Goal: Information Seeking & Learning: Learn about a topic

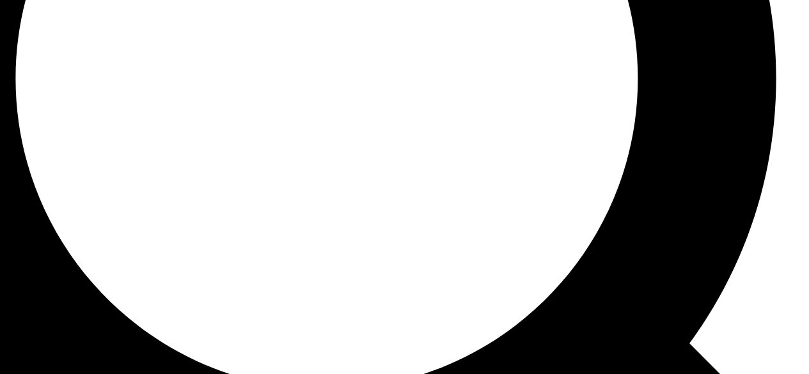
scroll to position [1077, 0]
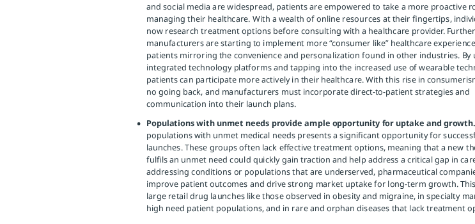
scroll to position [2226, 0]
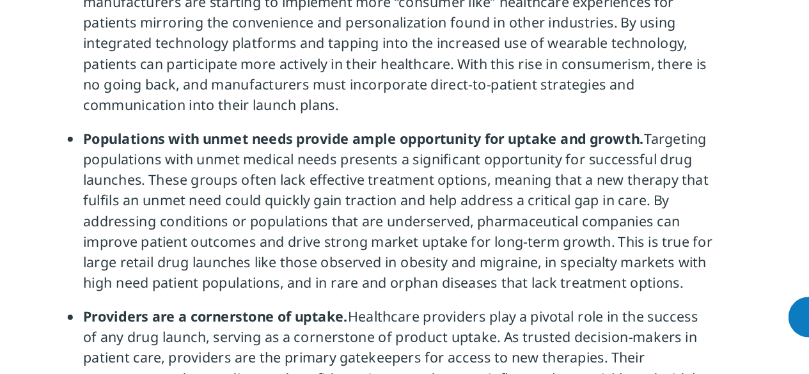
scroll to position [2188, 0]
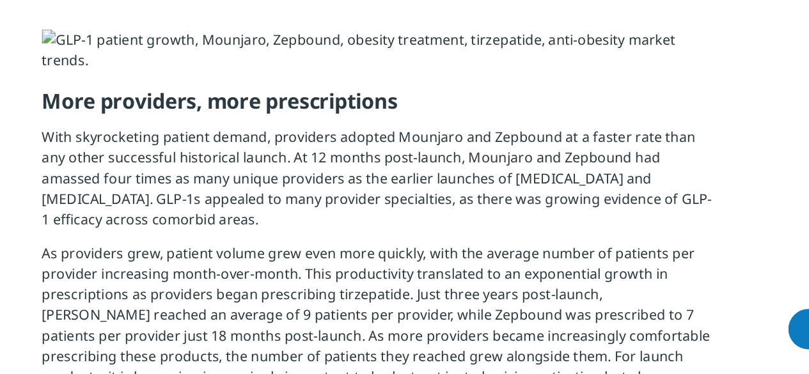
click at [691, 134] on section "This blog is part of an ongoing series, A Brave New World: Therapeutic Area Dee…" at bounding box center [404, 1] width 809 height 3284
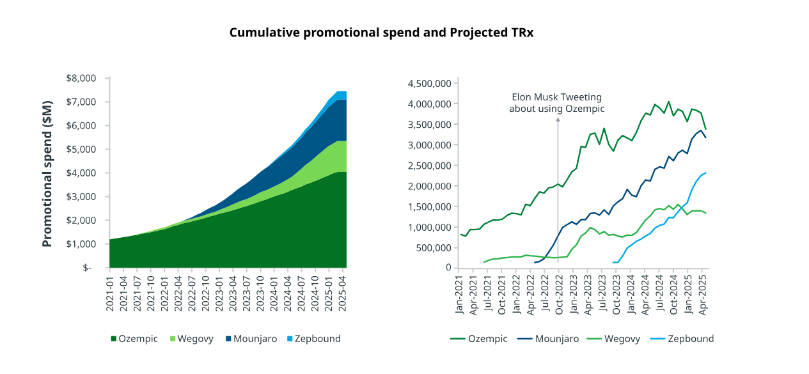
scroll to position [1754, 0]
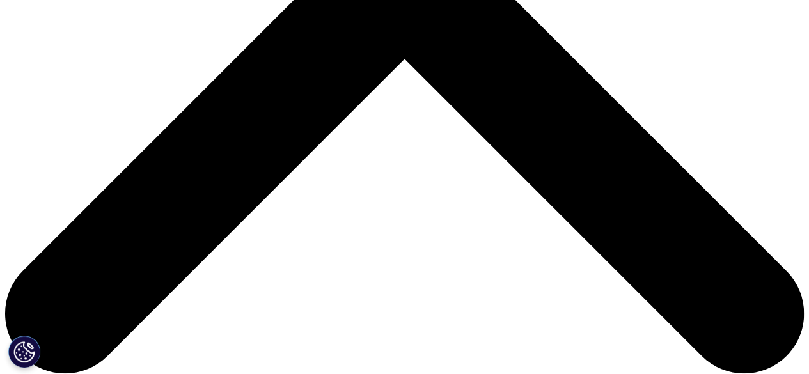
scroll to position [444, 0]
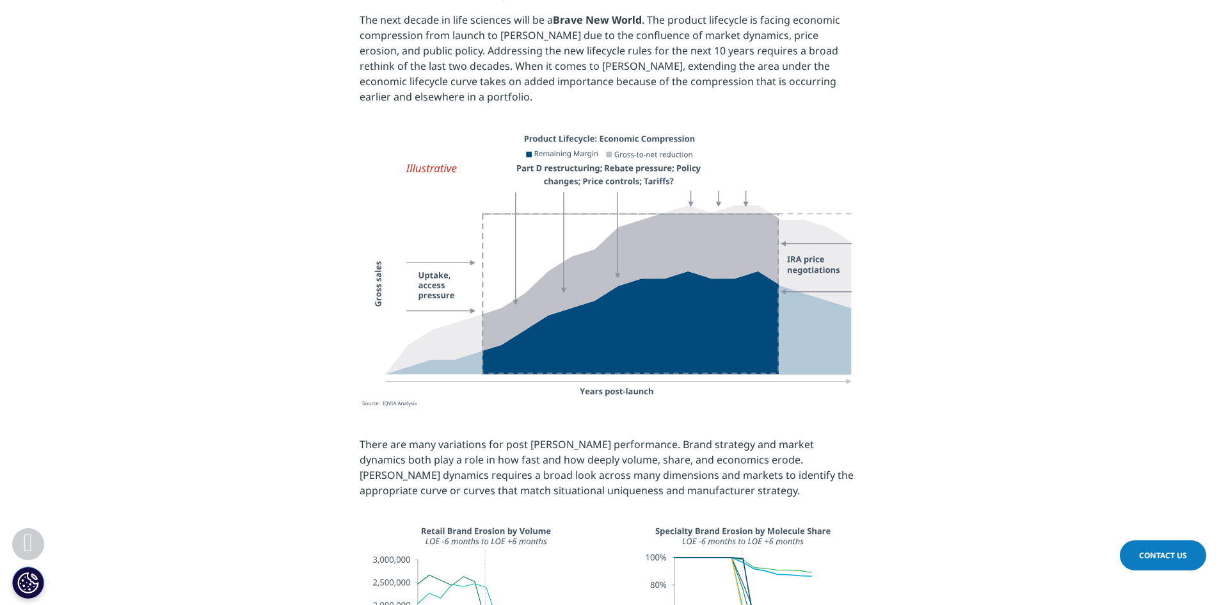
scroll to position [1035, 0]
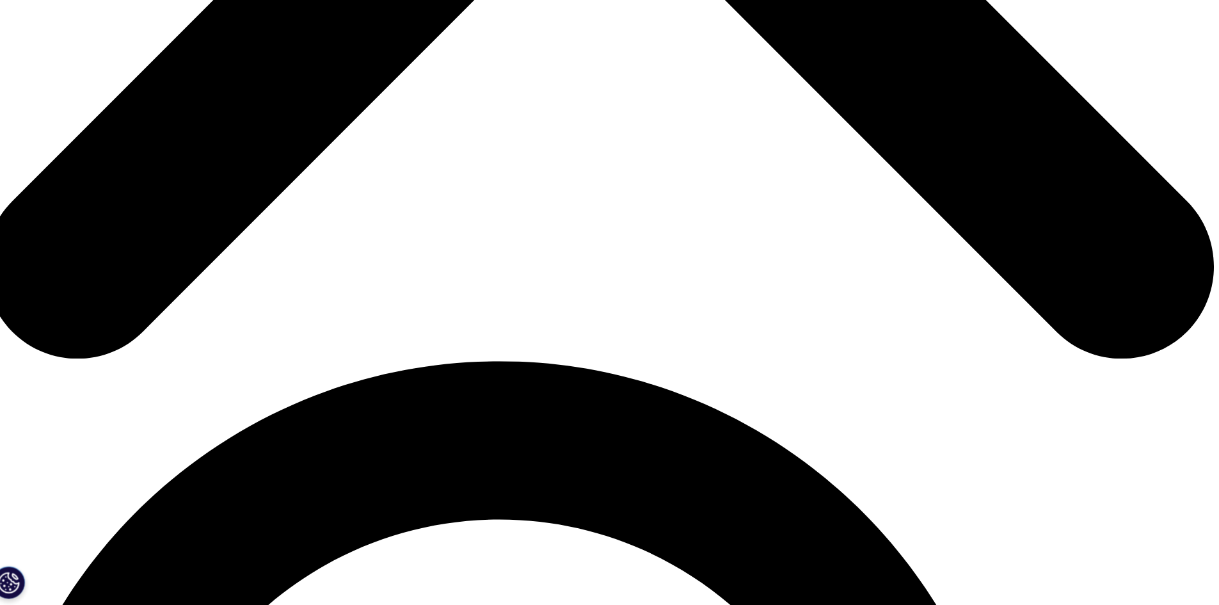
scroll to position [868, 0]
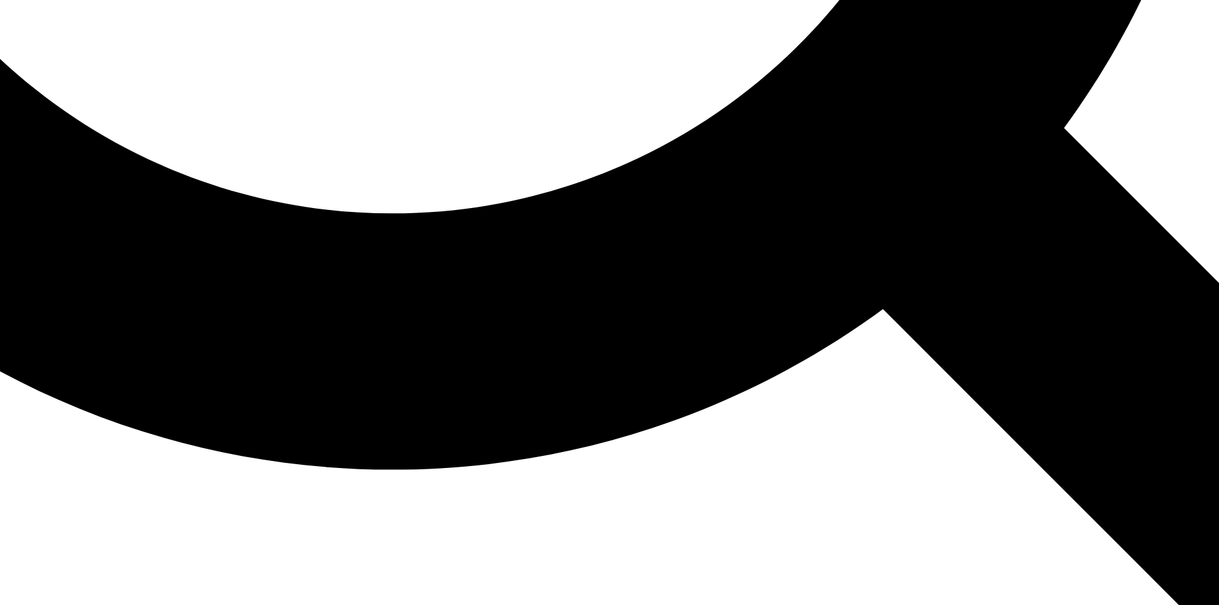
scroll to position [1935, 0]
